Goal: Task Accomplishment & Management: Complete application form

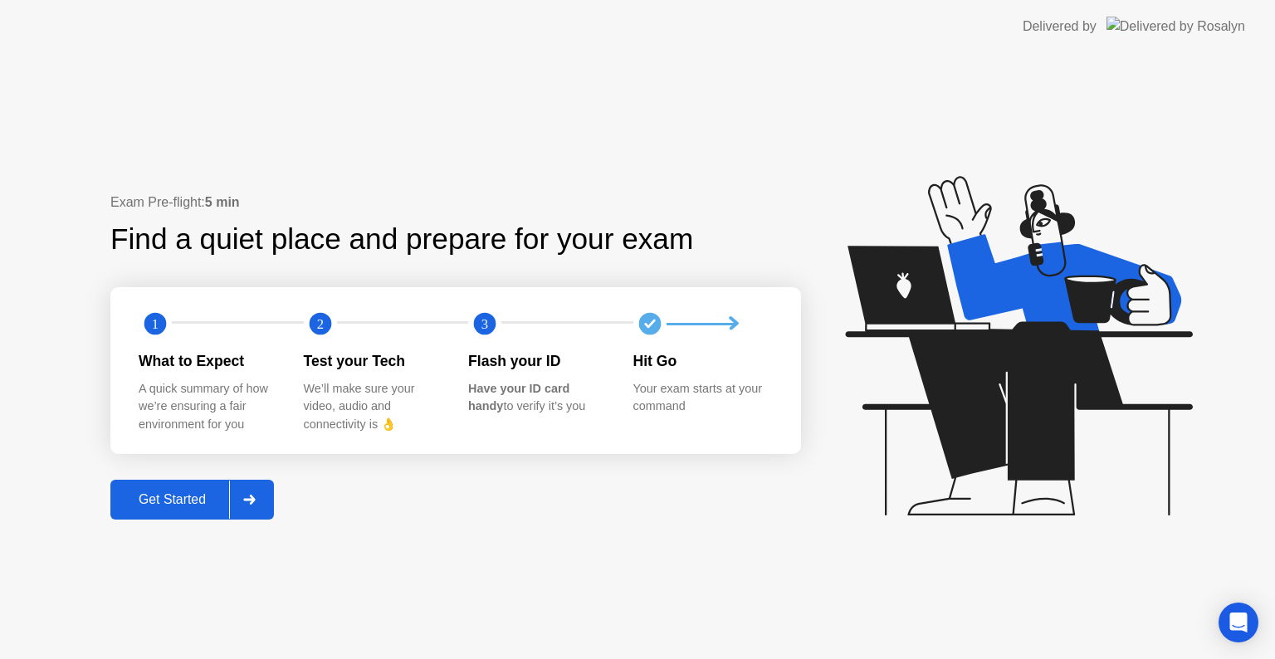
click at [186, 497] on div "Get Started" at bounding box center [172, 499] width 114 height 15
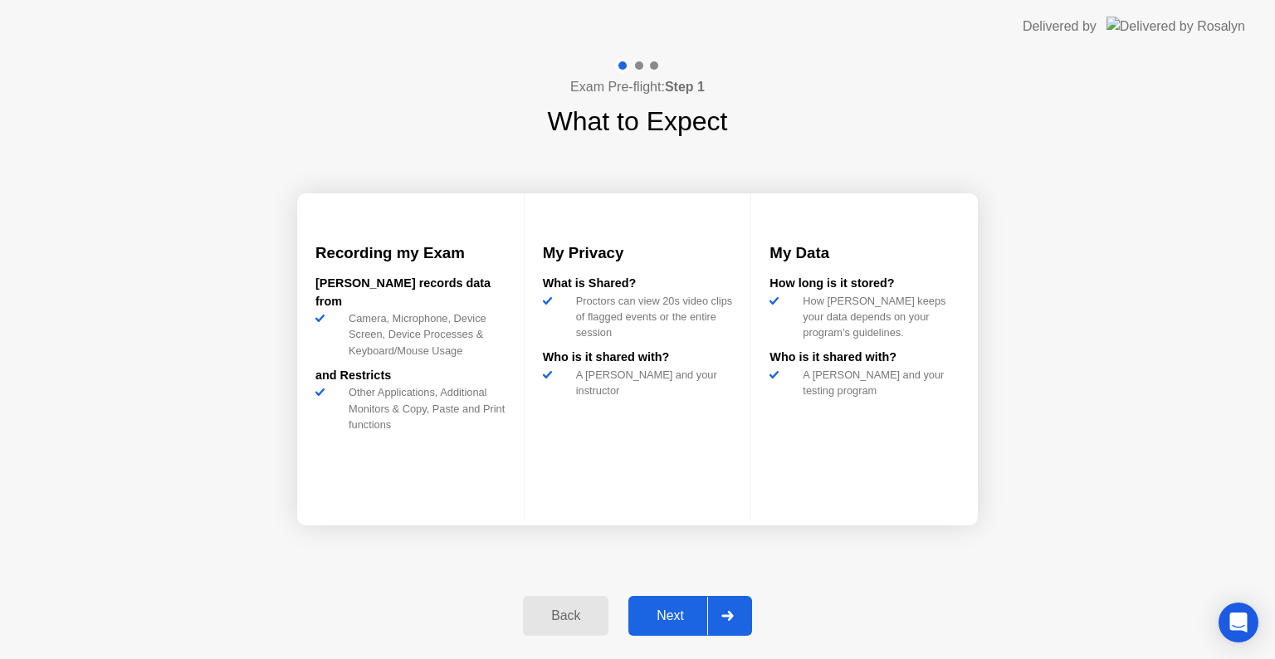
click at [634, 608] on div "Next" at bounding box center [670, 615] width 74 height 15
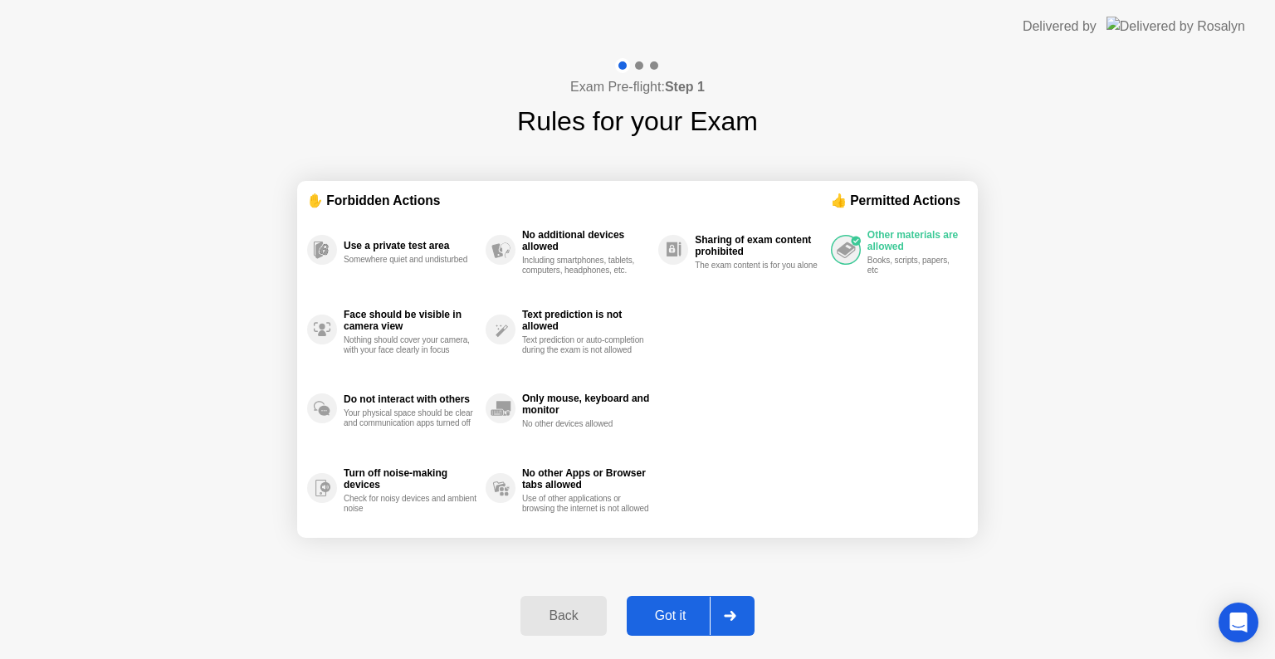
click at [663, 611] on div "Got it" at bounding box center [671, 615] width 78 height 15
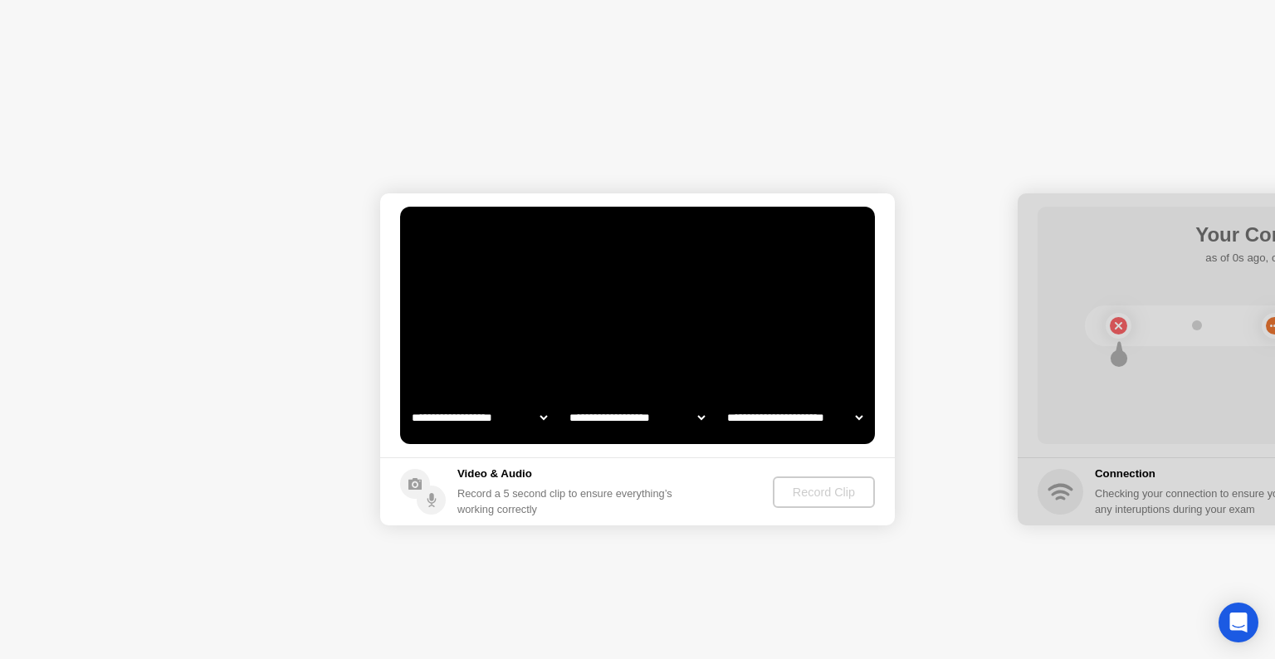
select select "**********"
select select "*******"
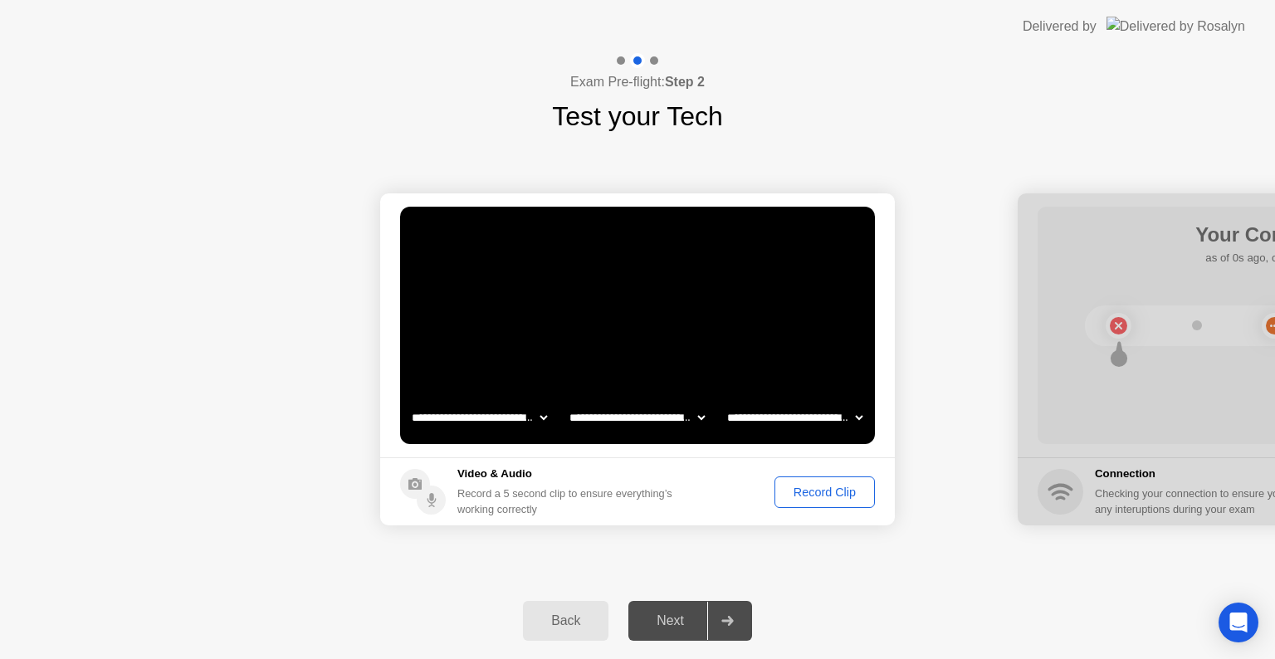
click at [817, 490] on div "Record Clip" at bounding box center [824, 492] width 89 height 13
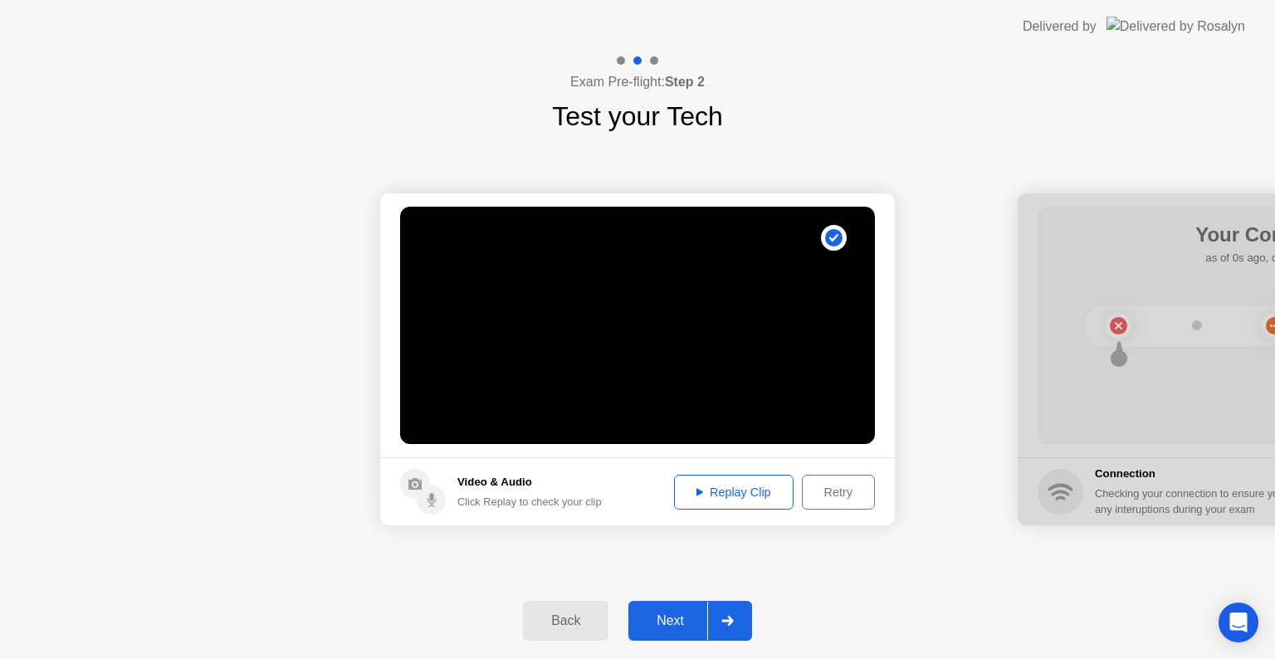
click at [714, 496] on div "Replay Clip" at bounding box center [734, 492] width 108 height 13
click at [651, 624] on div "Next" at bounding box center [670, 620] width 74 height 15
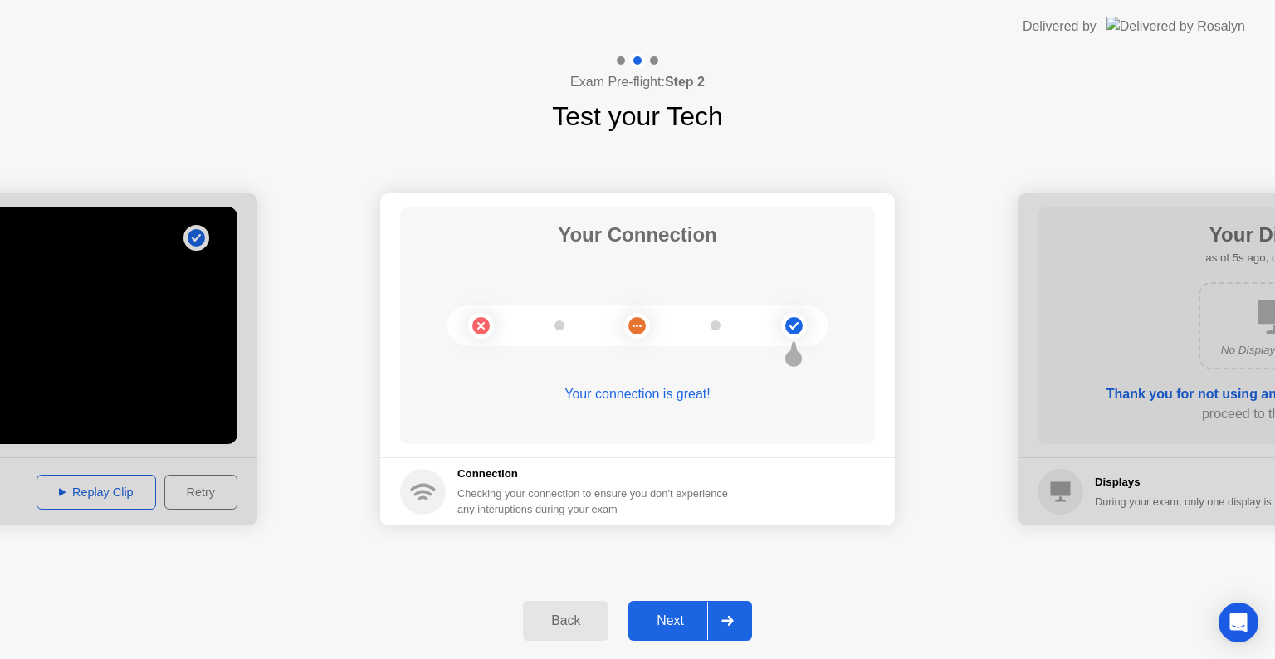
click at [664, 623] on div "Next" at bounding box center [670, 620] width 74 height 15
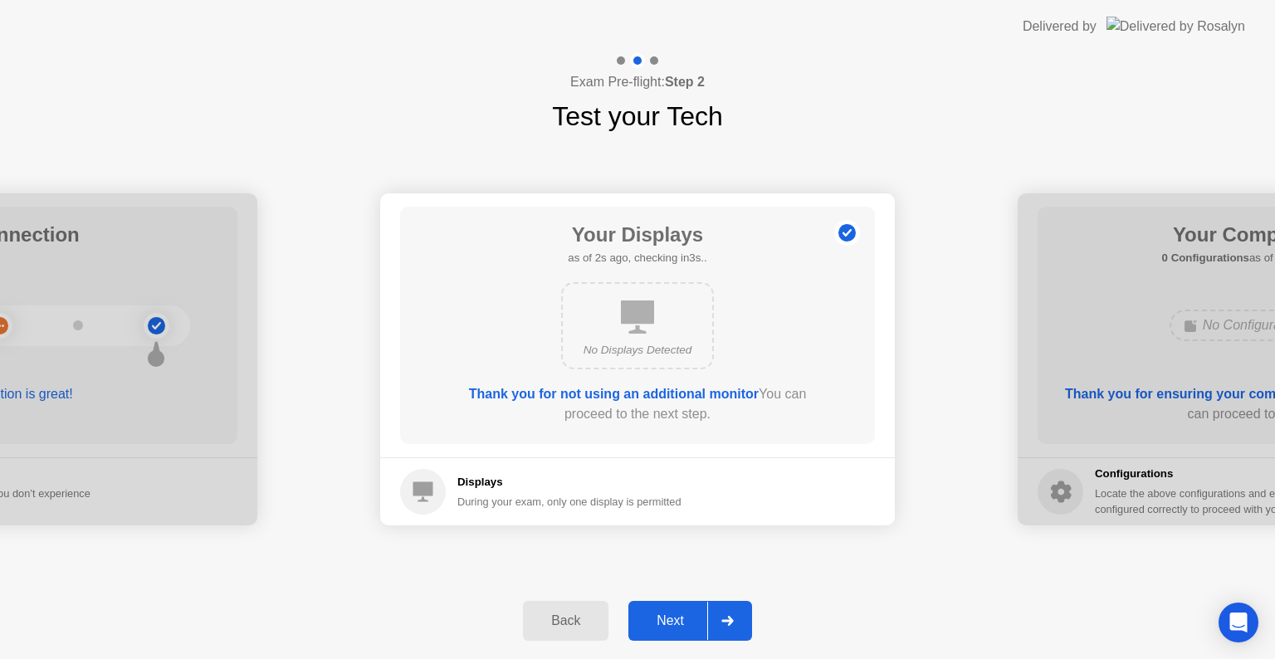
click at [664, 623] on div "Next" at bounding box center [670, 620] width 74 height 15
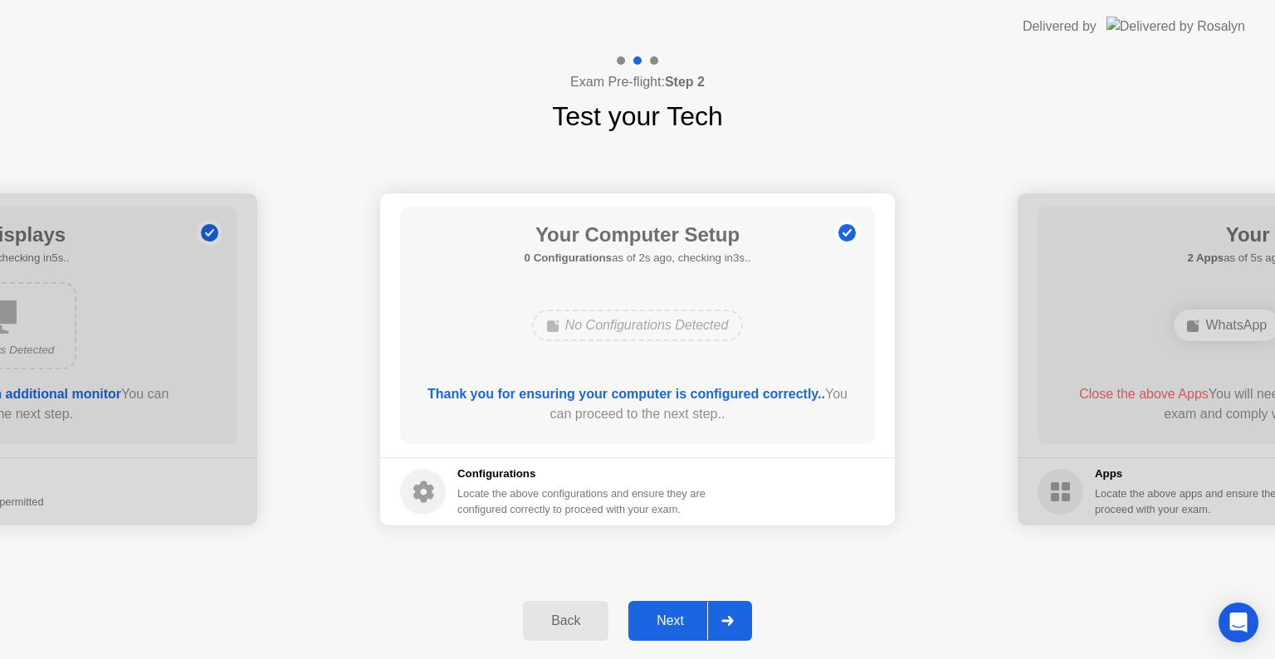
click at [664, 623] on div "Next" at bounding box center [670, 620] width 74 height 15
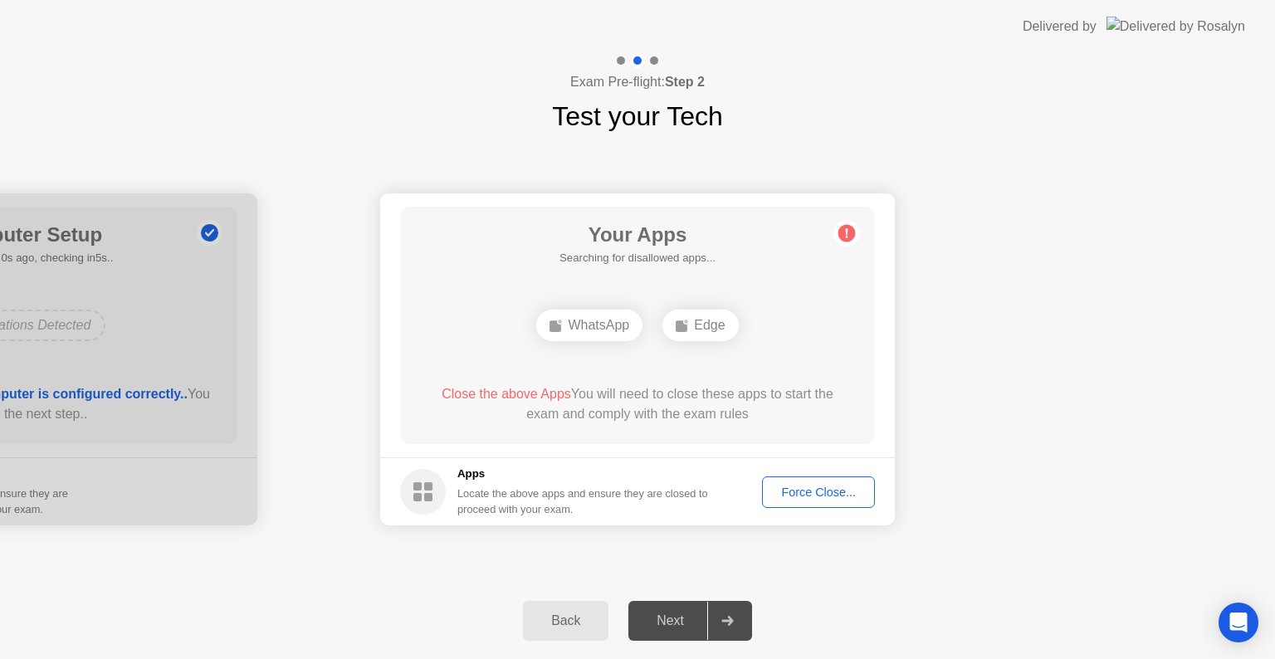
click at [810, 491] on div "Force Close..." at bounding box center [818, 492] width 101 height 13
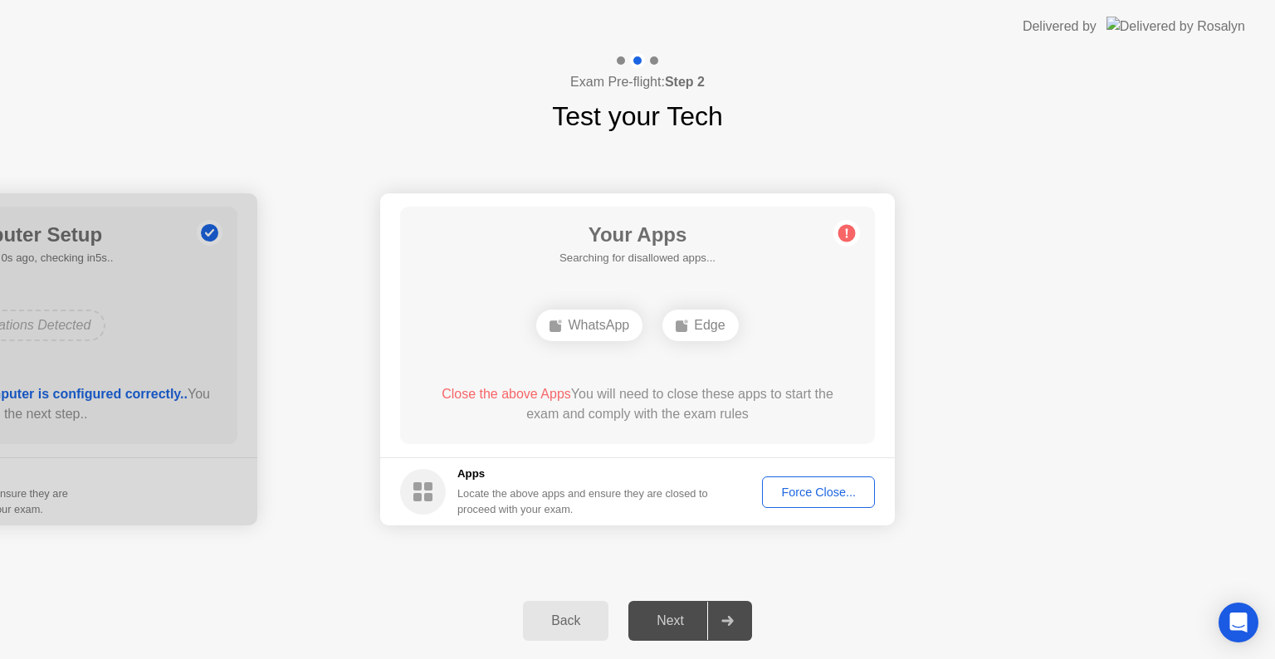
click at [821, 497] on div "Force Close..." at bounding box center [818, 492] width 101 height 13
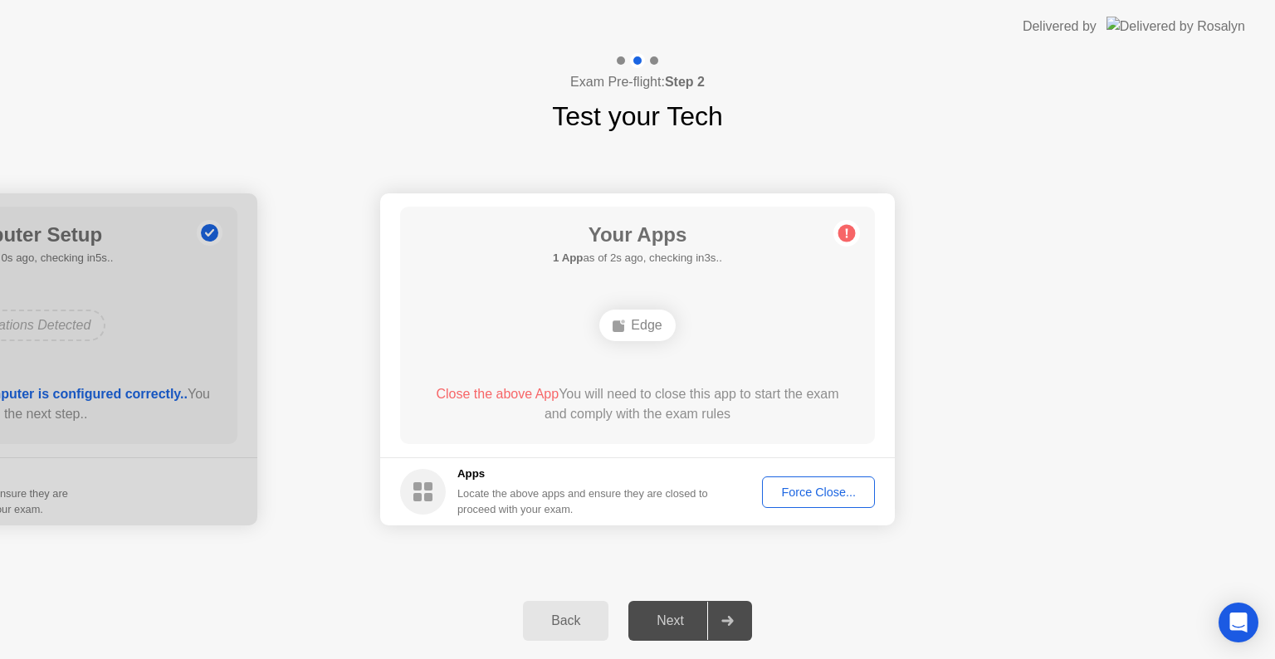
click at [670, 613] on div "Next" at bounding box center [670, 620] width 74 height 15
click at [678, 622] on div "Next" at bounding box center [670, 620] width 74 height 15
click at [833, 491] on div "Force Close..." at bounding box center [818, 492] width 101 height 13
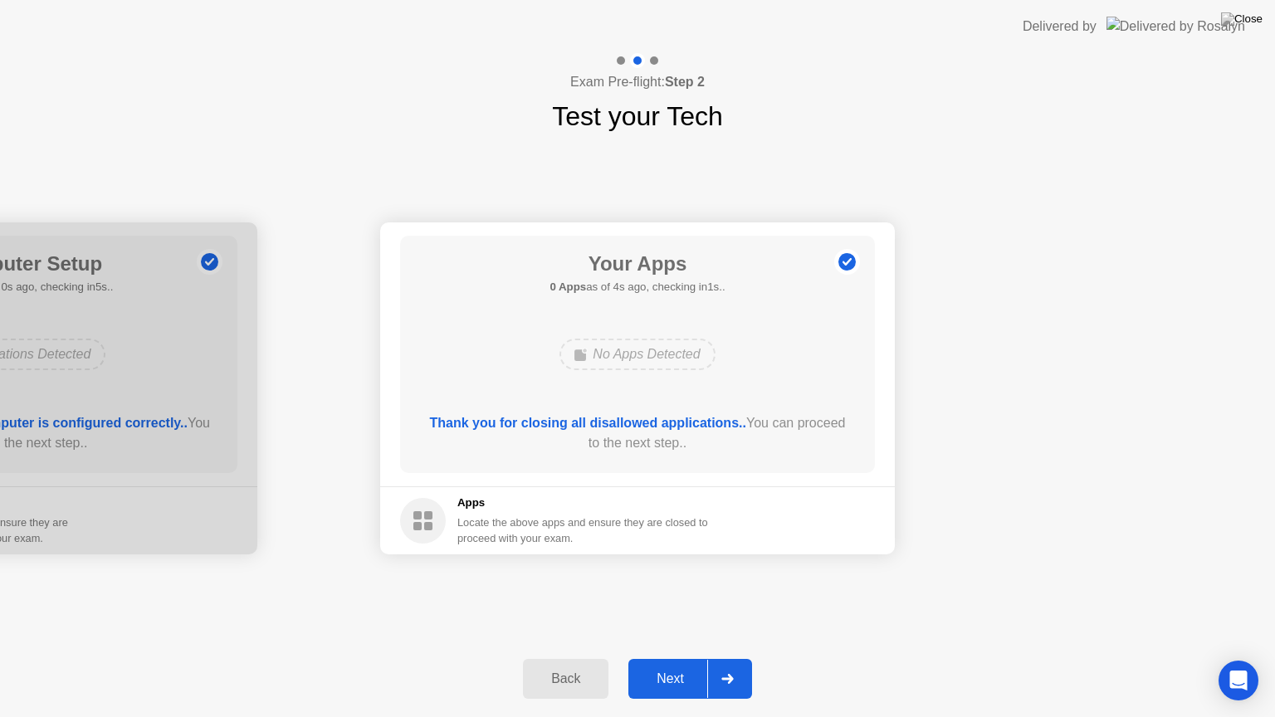
click at [695, 658] on div "Next" at bounding box center [670, 678] width 74 height 15
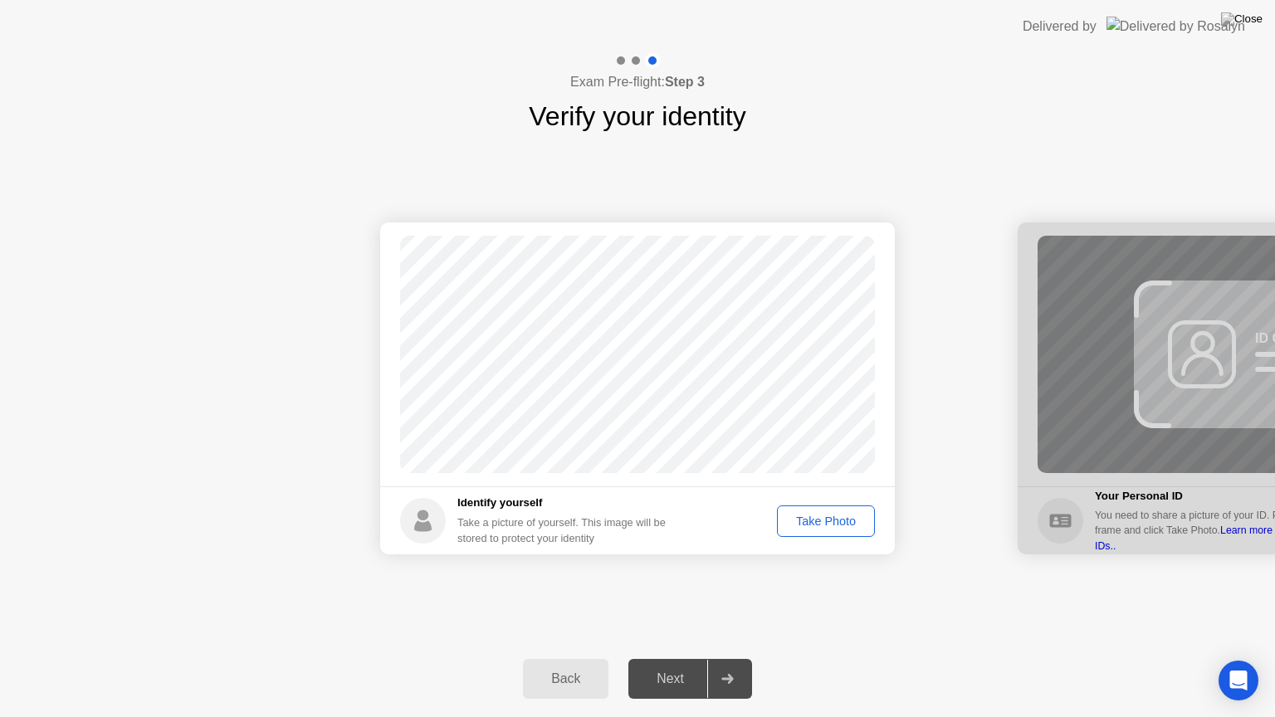
click at [837, 515] on div "Take Photo" at bounding box center [826, 521] width 86 height 13
click at [662, 658] on button "Next" at bounding box center [690, 679] width 124 height 40
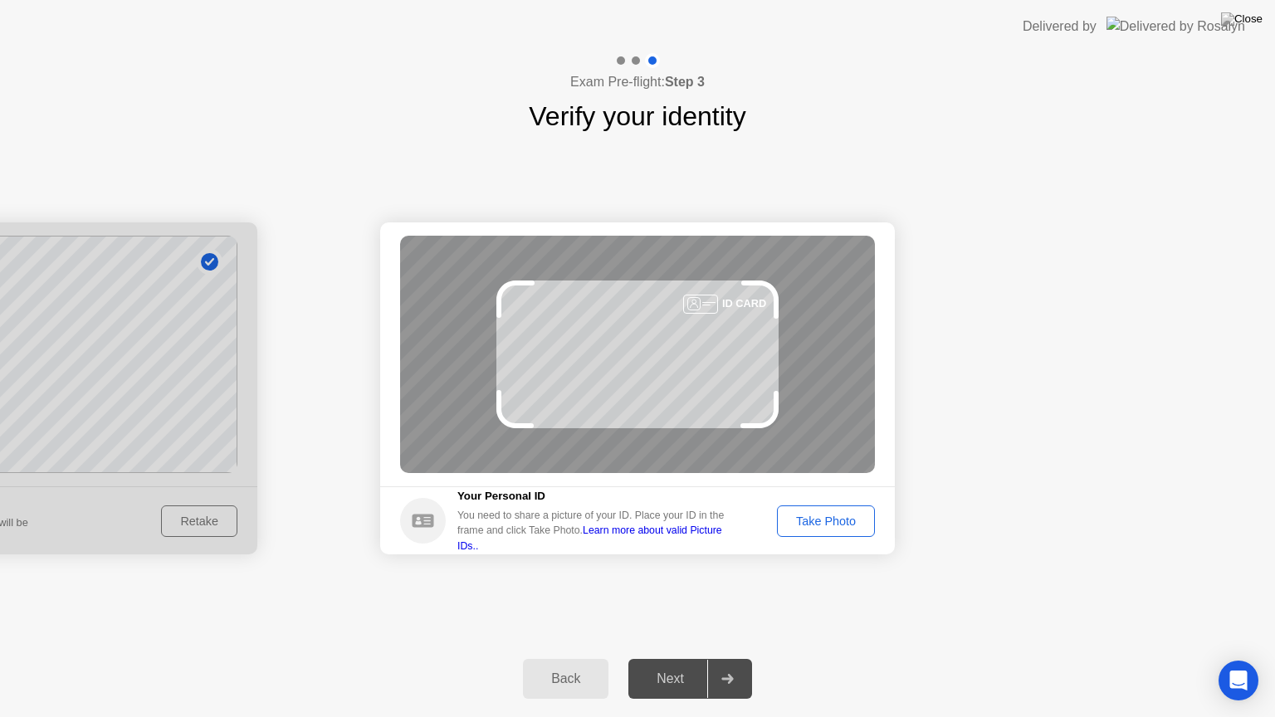
click at [832, 521] on div "Take Photo" at bounding box center [826, 521] width 86 height 13
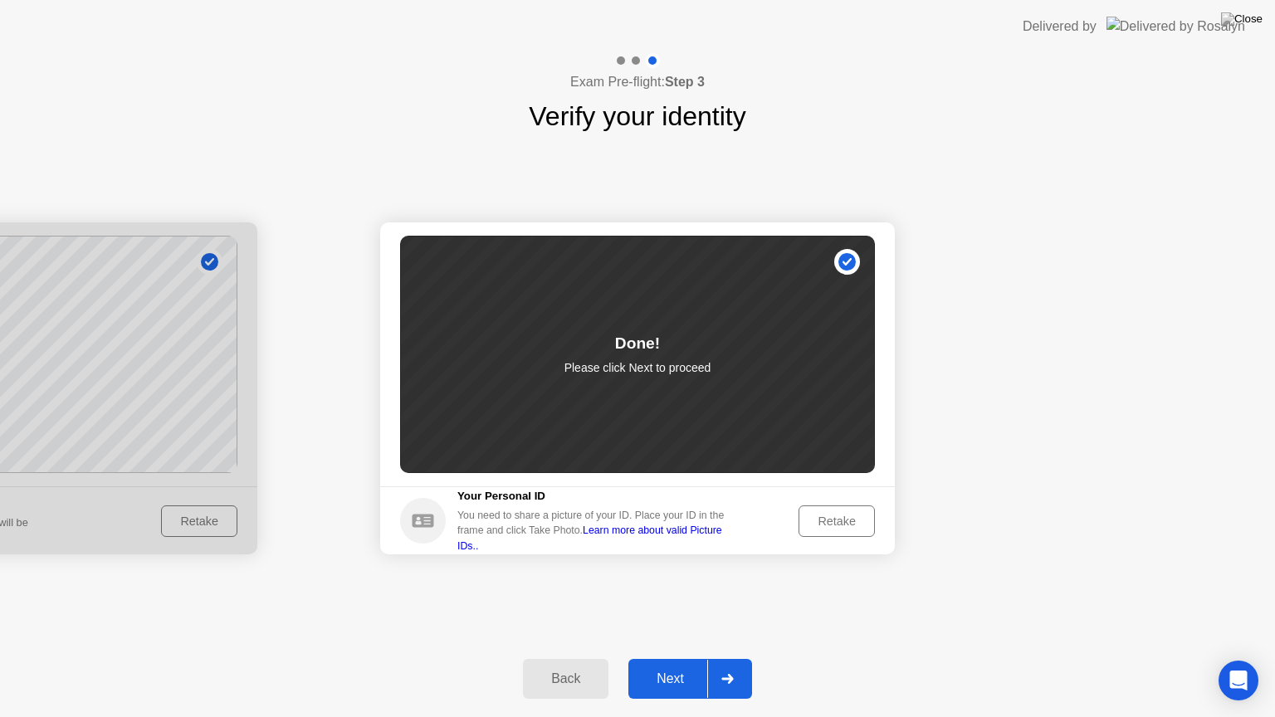
click at [657, 658] on div "Next" at bounding box center [670, 678] width 74 height 15
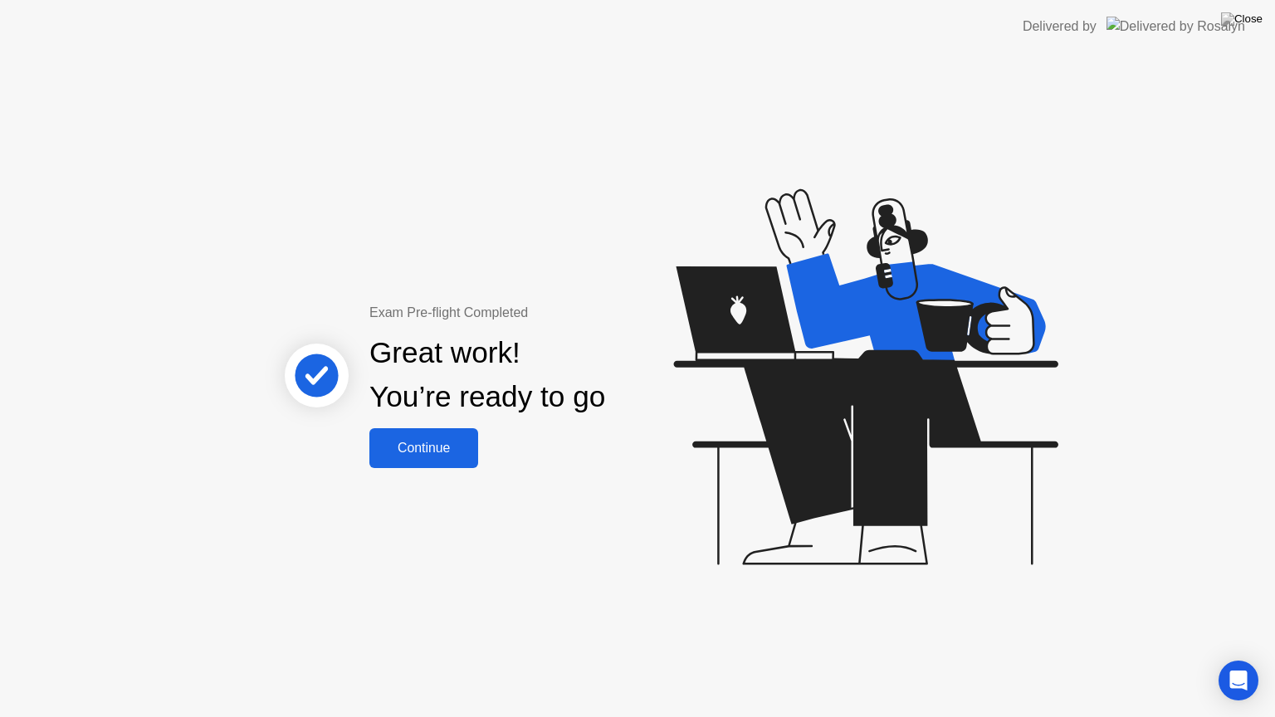
click at [422, 451] on div "Continue" at bounding box center [423, 448] width 99 height 15
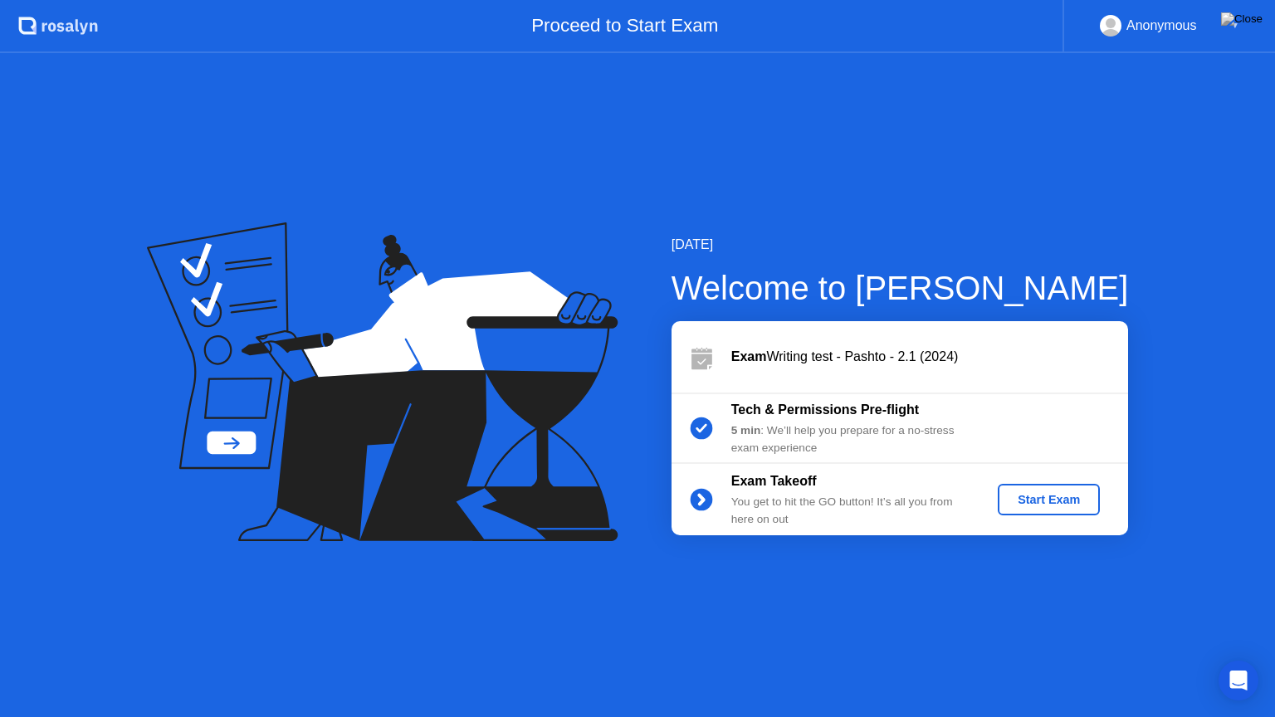
click at [1052, 505] on div "Start Exam" at bounding box center [1048, 499] width 89 height 13
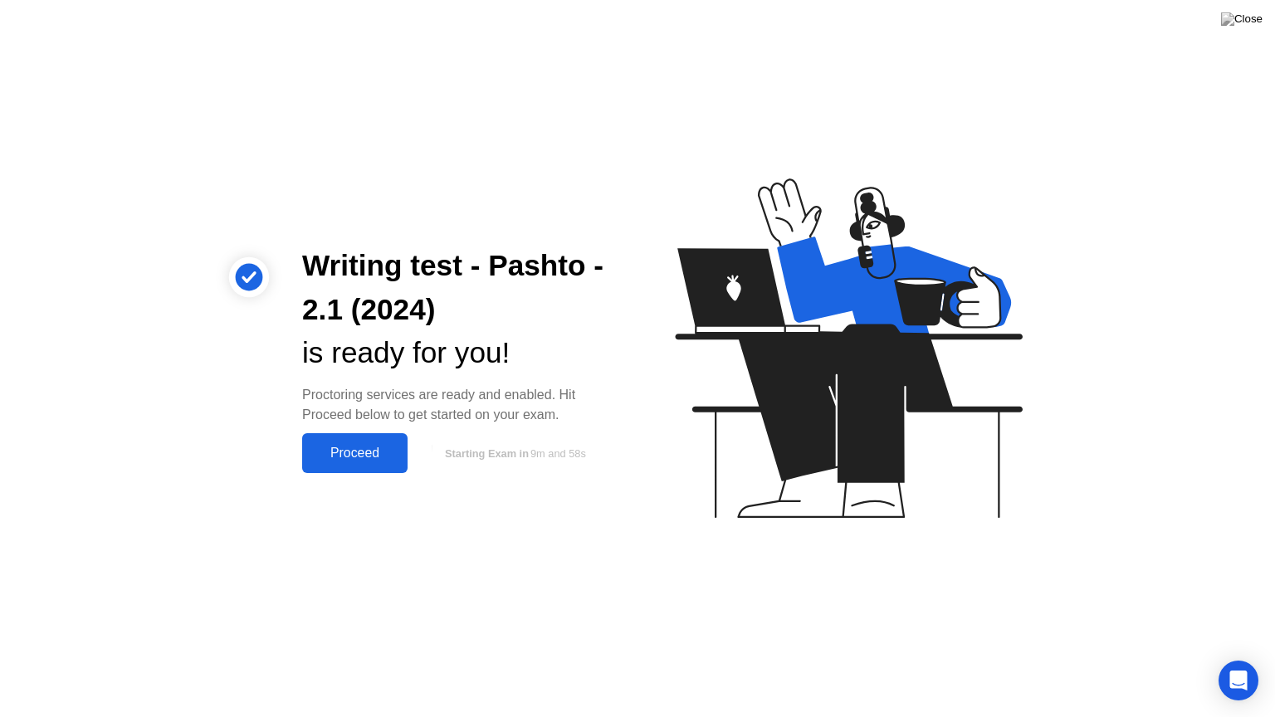
click at [350, 446] on div "Proceed" at bounding box center [354, 453] width 95 height 15
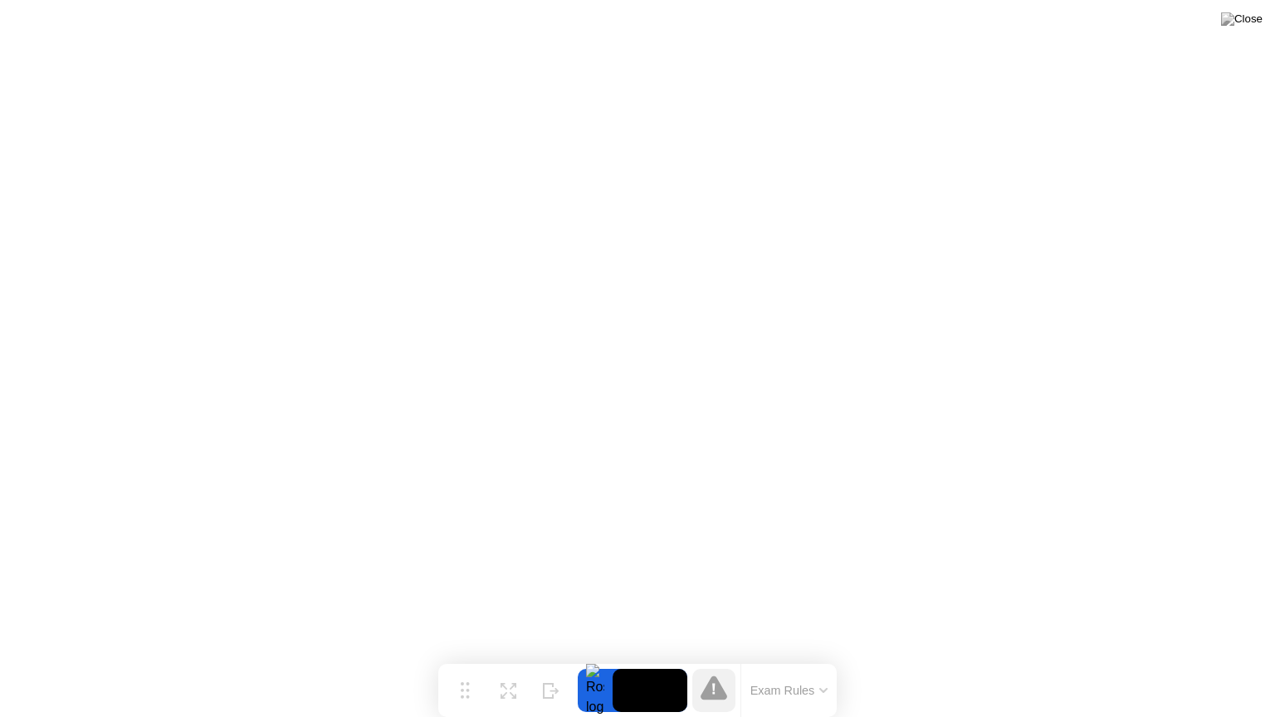
click at [642, 658] on video at bounding box center [650, 690] width 75 height 43
click at [516, 658] on button "Expand" at bounding box center [507, 690] width 43 height 43
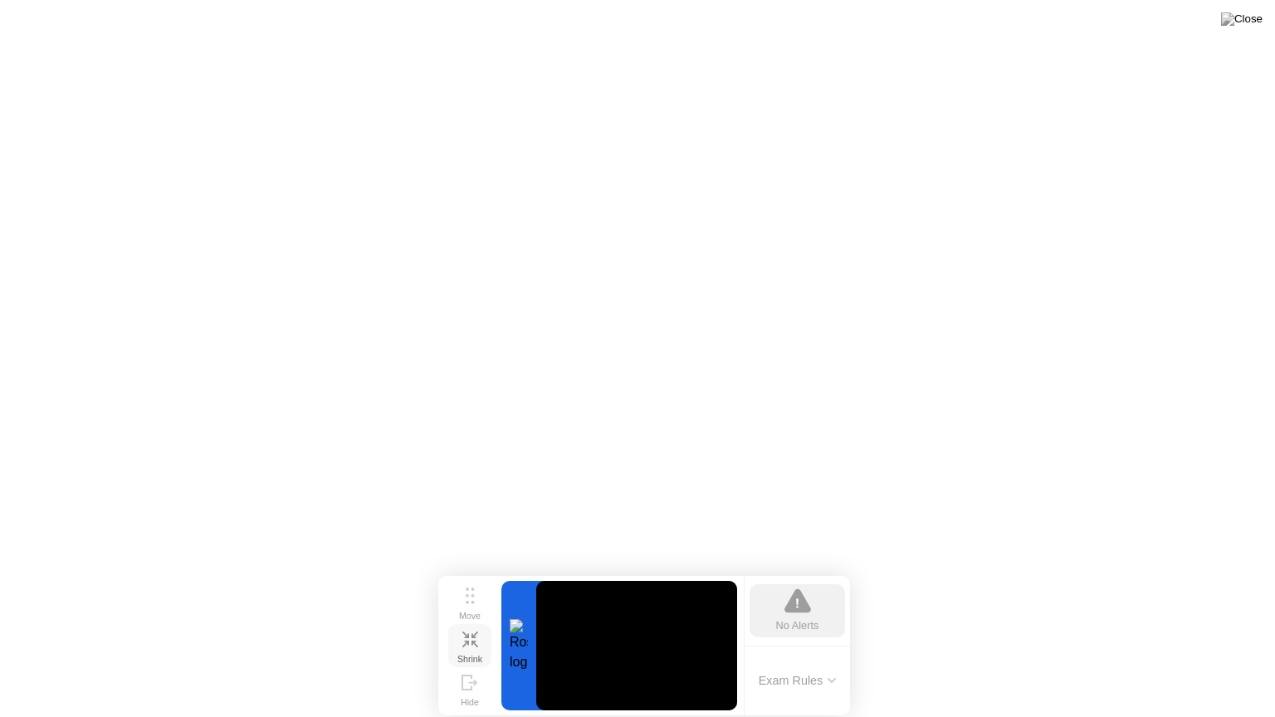
click at [470, 647] on icon at bounding box center [470, 640] width 16 height 16
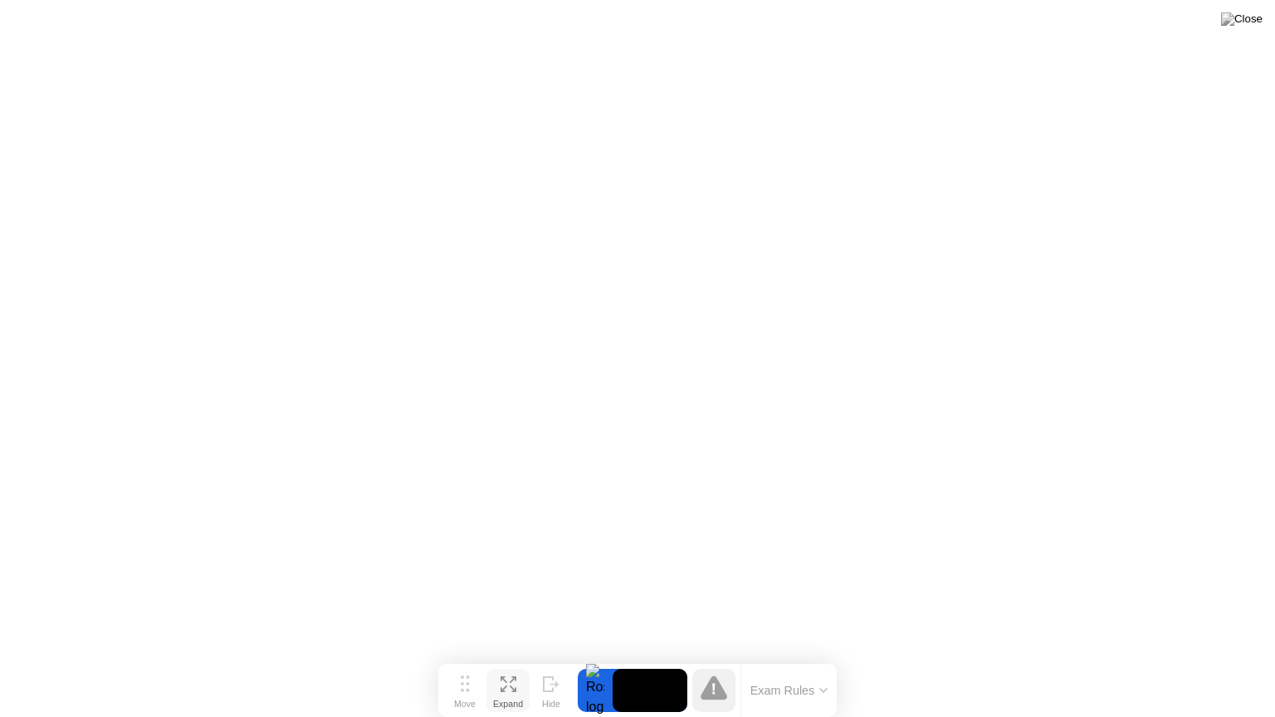
click at [761, 658] on button "Exam Rules" at bounding box center [789, 690] width 88 height 15
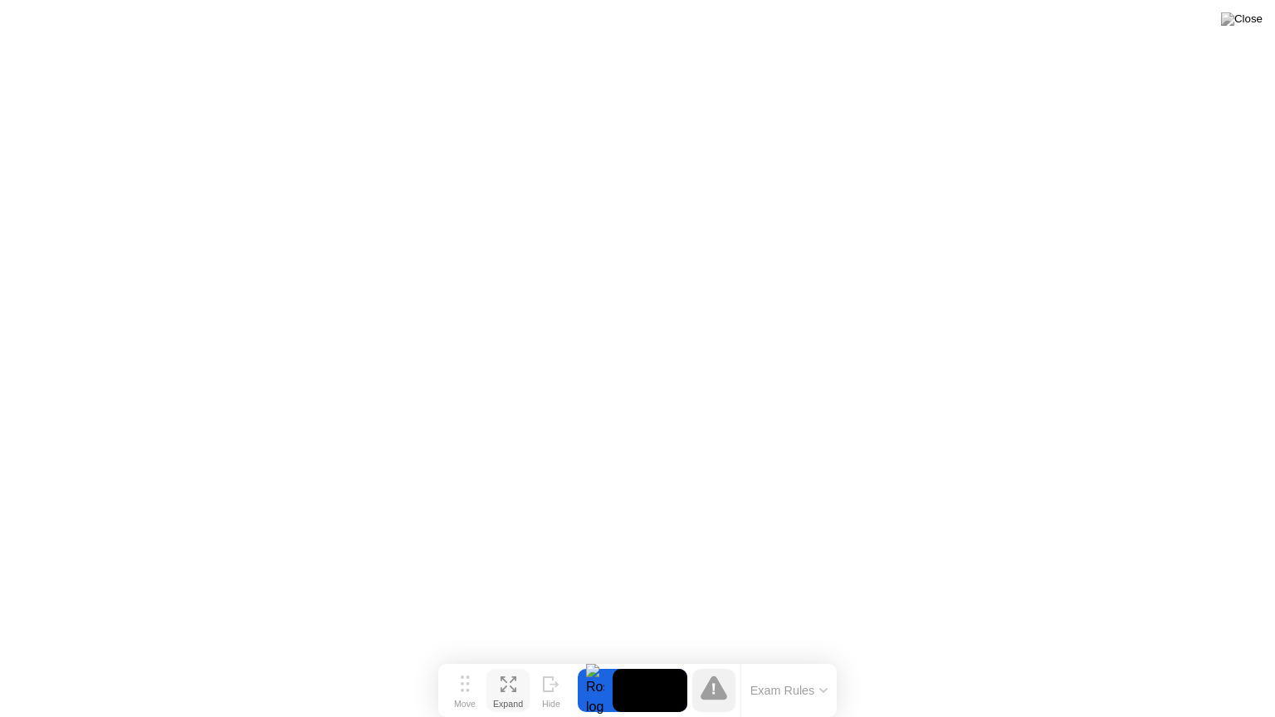
click at [588, 658] on div at bounding box center [595, 690] width 35 height 43
click at [642, 658] on video at bounding box center [650, 690] width 75 height 43
click at [498, 658] on button "Expand" at bounding box center [507, 690] width 43 height 43
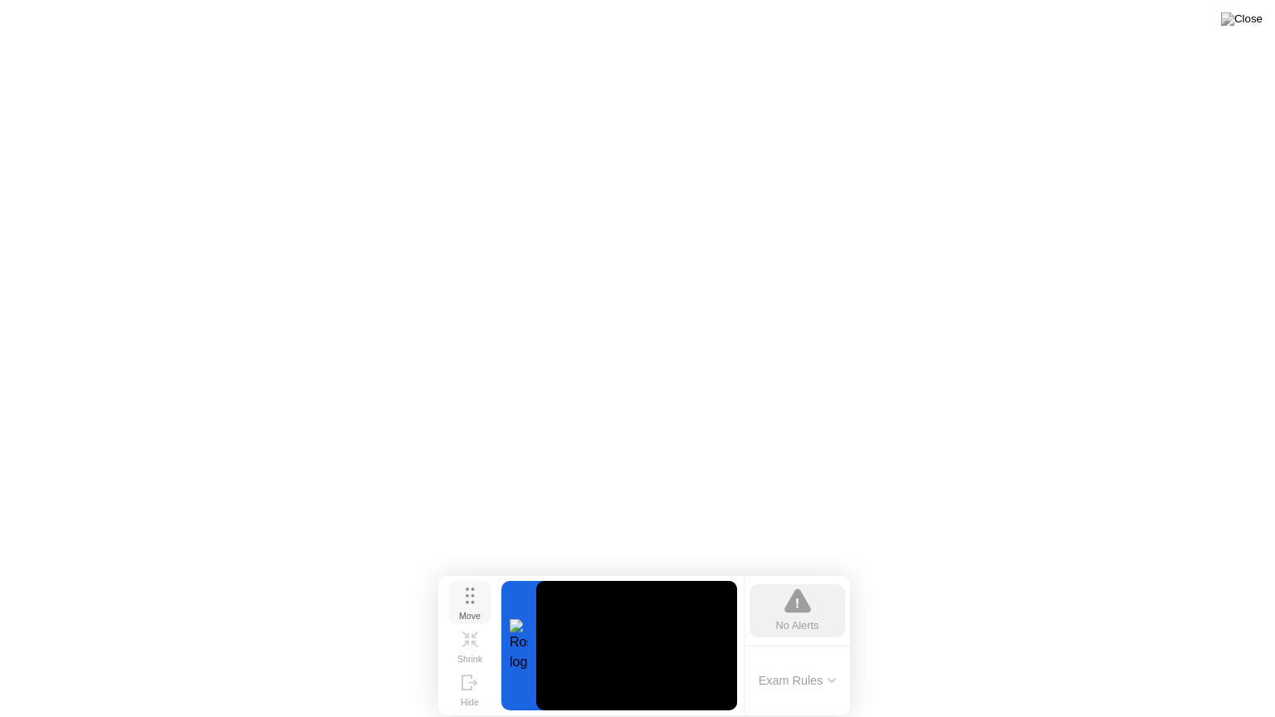
click at [474, 597] on icon at bounding box center [470, 596] width 9 height 17
click at [584, 637] on video at bounding box center [636, 645] width 201 height 129
click at [469, 601] on icon at bounding box center [470, 596] width 9 height 17
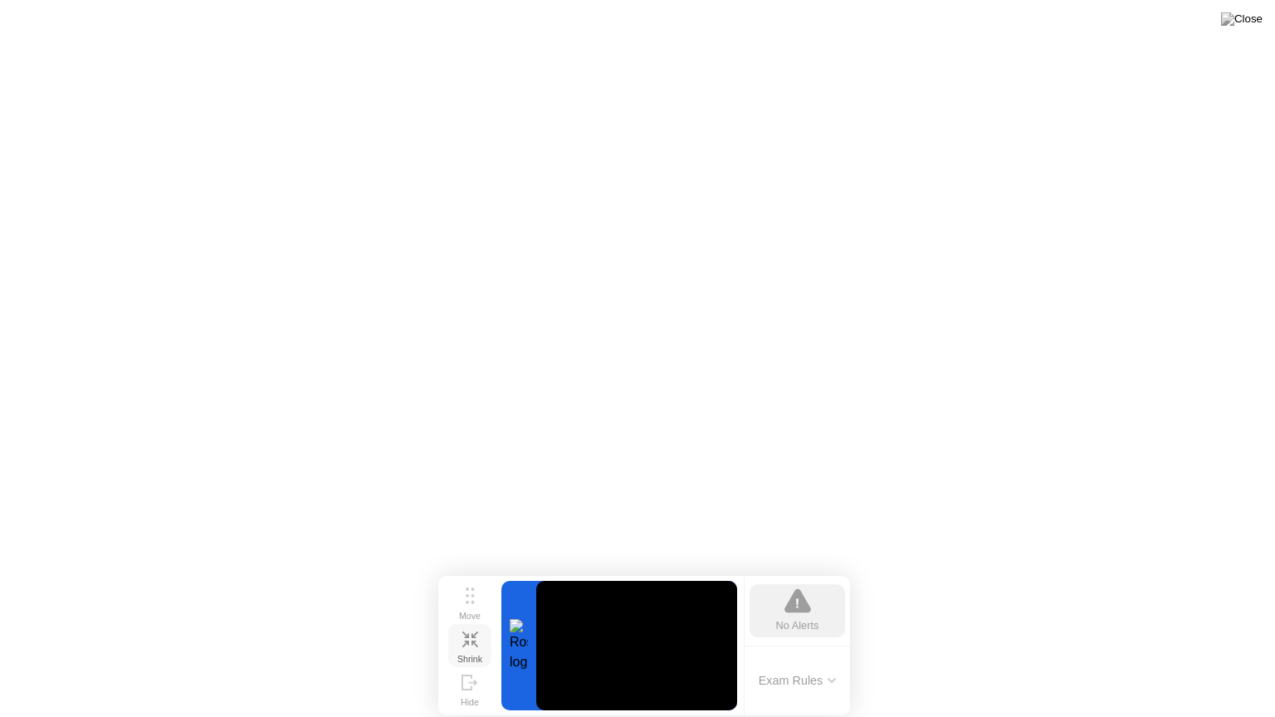
click at [471, 654] on div "Shrink" at bounding box center [469, 659] width 25 height 10
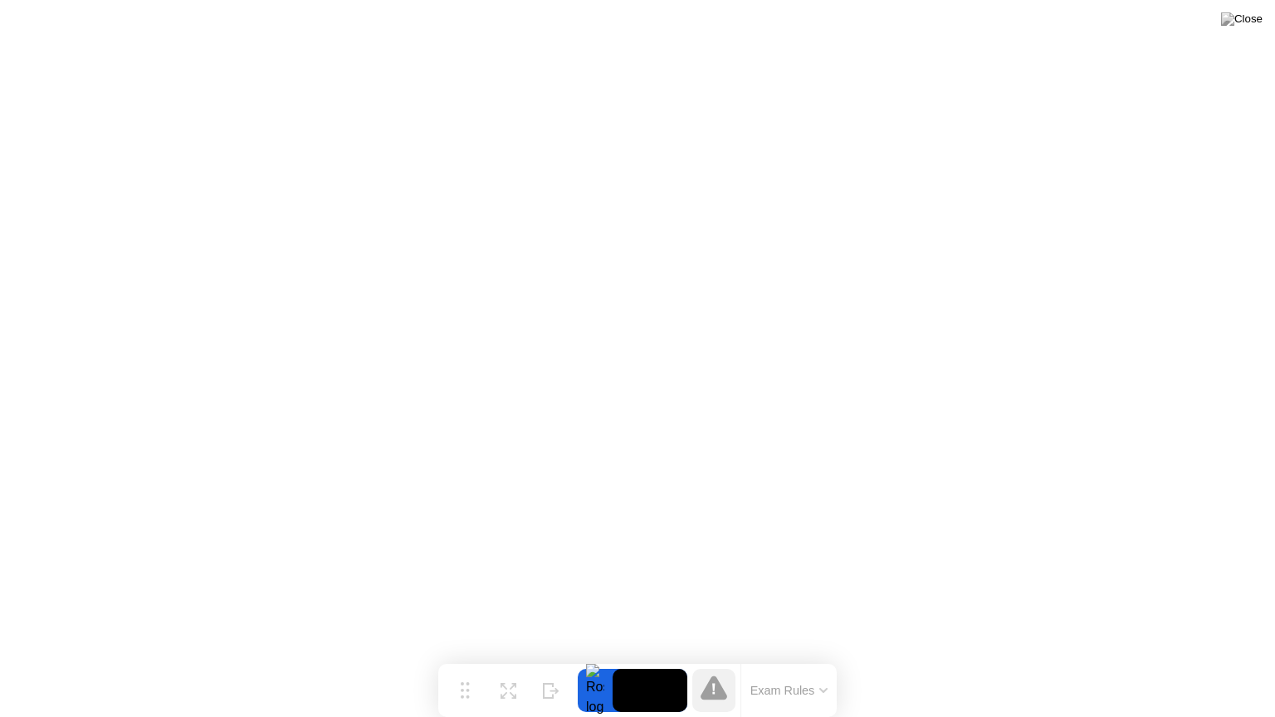
click at [657, 658] on video at bounding box center [650, 690] width 75 height 43
click at [598, 658] on div at bounding box center [595, 690] width 35 height 43
click at [517, 658] on button "Expand" at bounding box center [507, 690] width 43 height 43
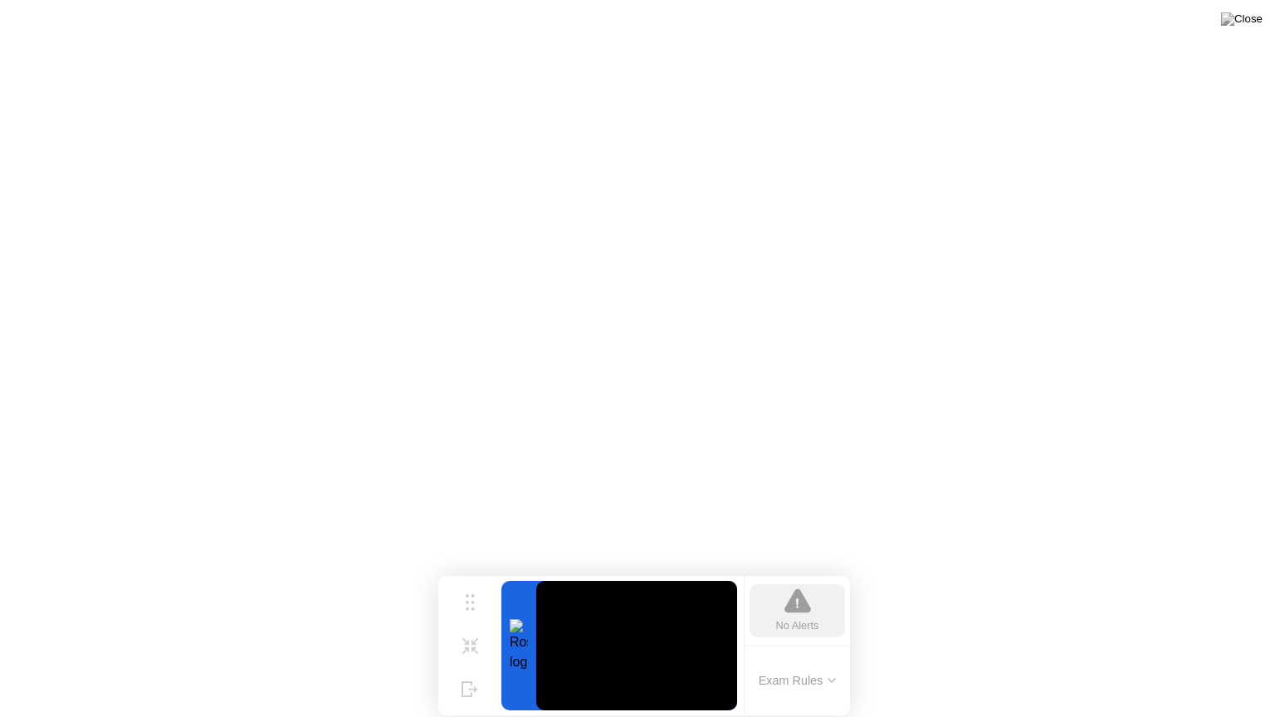
click at [561, 648] on video at bounding box center [636, 645] width 201 height 129
click at [613, 642] on video at bounding box center [636, 645] width 201 height 129
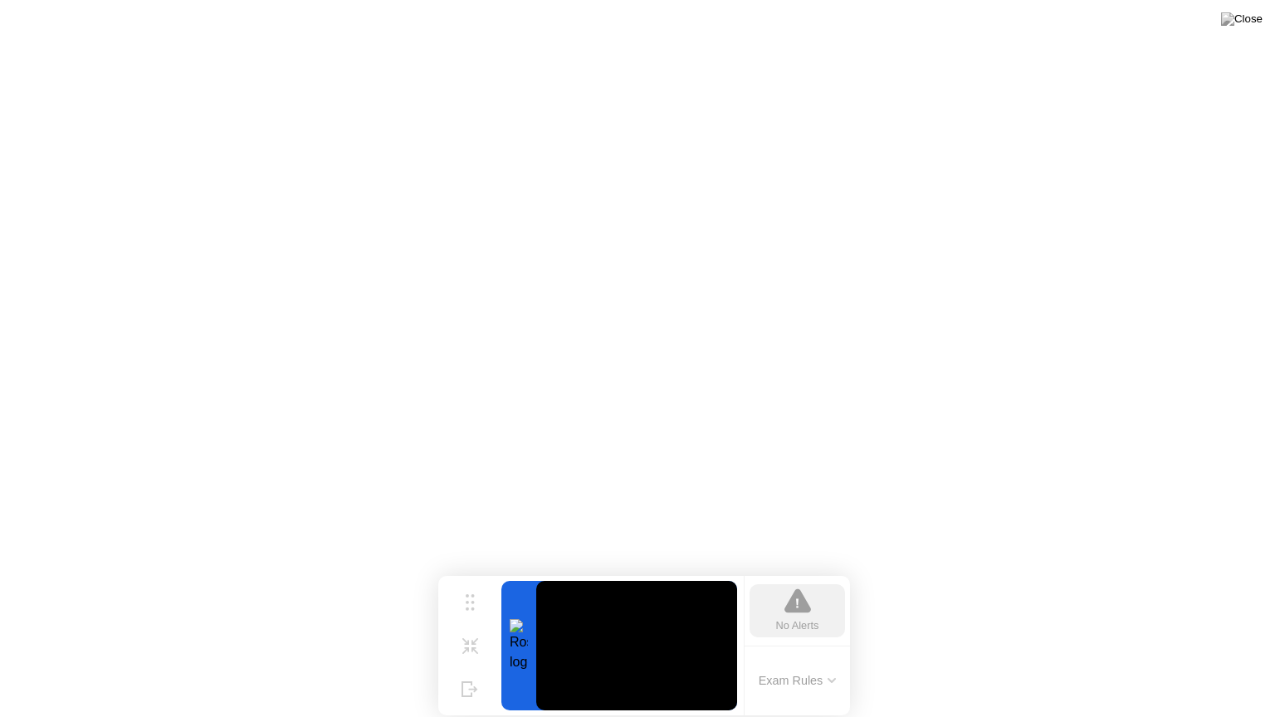
click at [613, 642] on video at bounding box center [636, 645] width 201 height 129
click at [656, 640] on video at bounding box center [636, 645] width 201 height 129
click at [1252, 24] on img at bounding box center [1242, 18] width 42 height 13
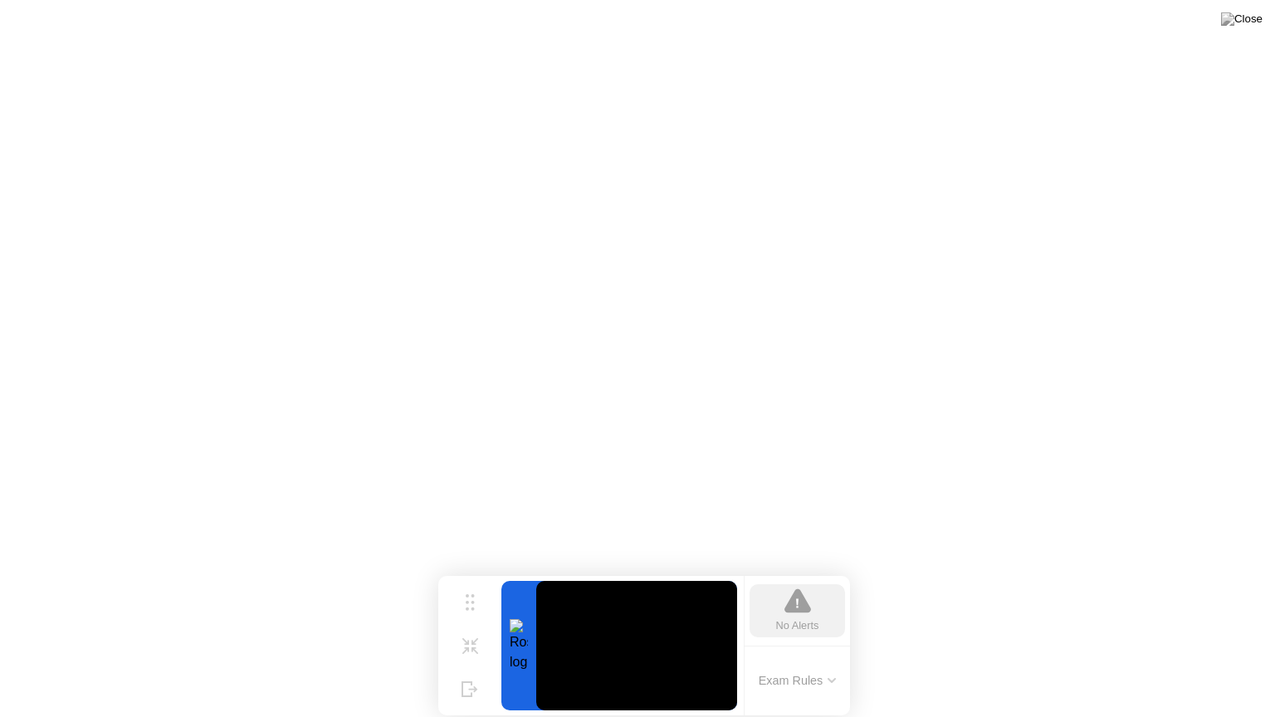
click at [655, 658] on video at bounding box center [636, 645] width 201 height 129
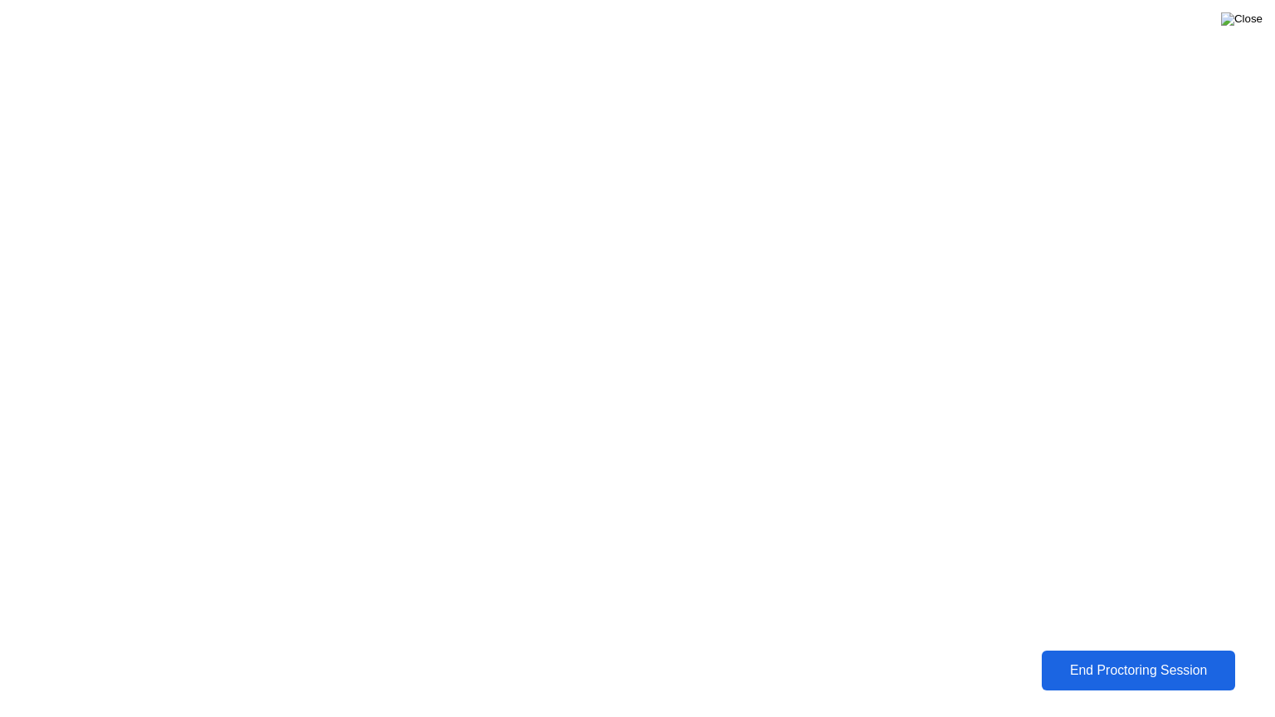
click at [1253, 24] on img at bounding box center [1242, 18] width 42 height 13
